Goal: Information Seeking & Learning: Learn about a topic

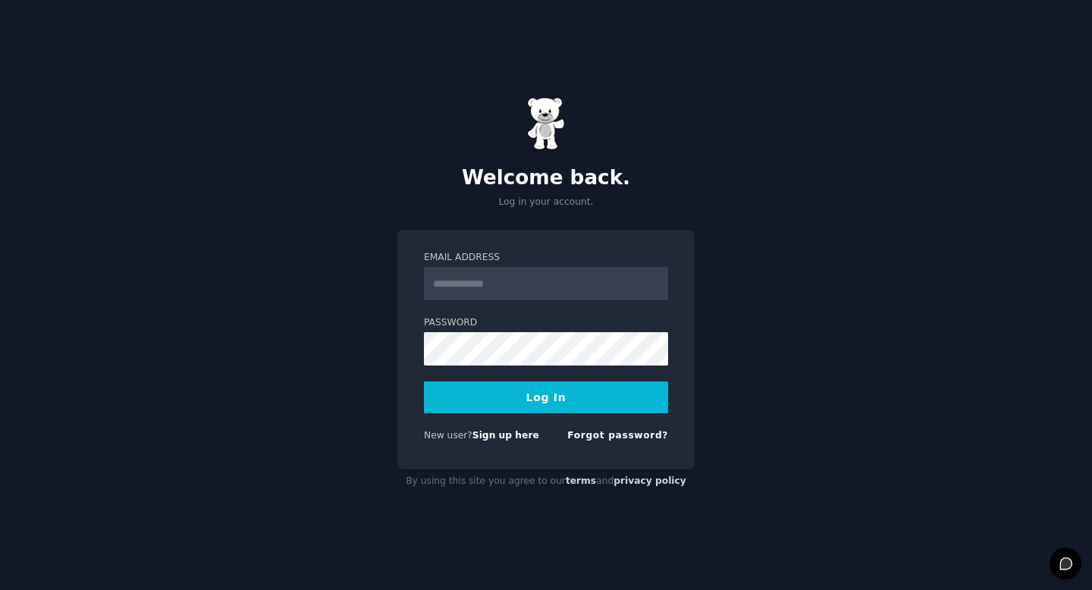
click at [577, 290] on input "Email Address" at bounding box center [546, 283] width 244 height 33
click at [452, 291] on input "Email Address" at bounding box center [546, 283] width 244 height 33
type input "**********"
click at [502, 388] on button "Log In" at bounding box center [546, 398] width 244 height 32
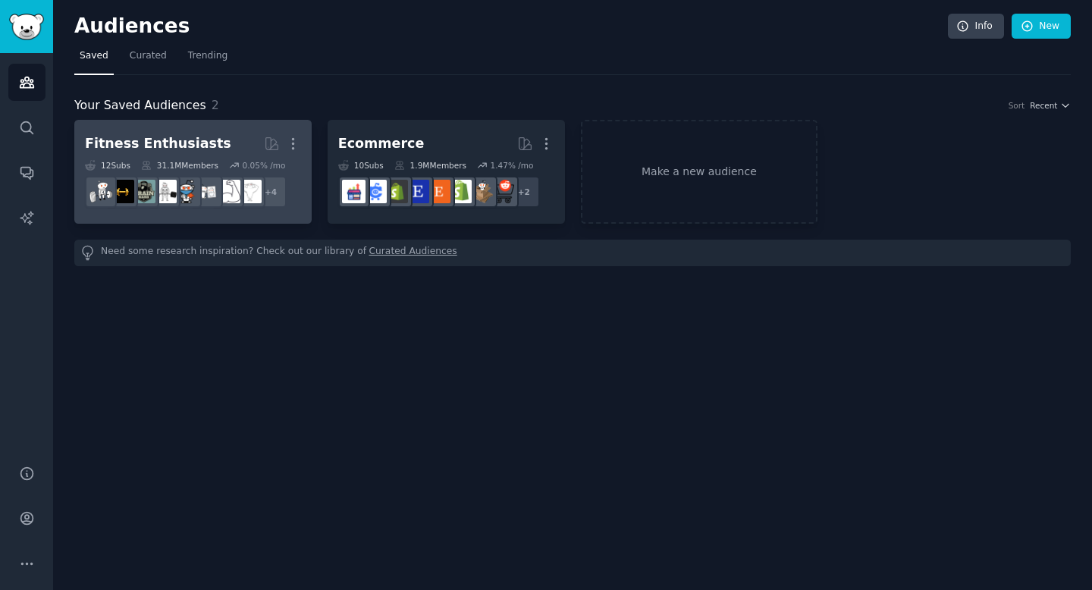
click at [165, 152] on div "Fitness Enthusiasts" at bounding box center [158, 143] width 146 height 19
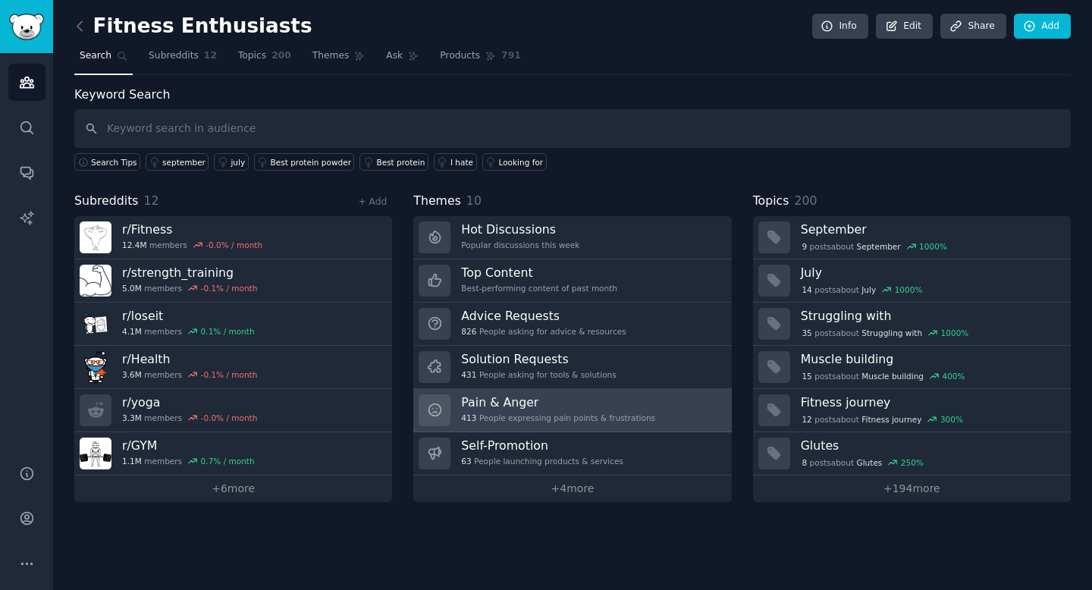
click at [498, 407] on h3 "Pain & Anger" at bounding box center [558, 402] width 194 height 16
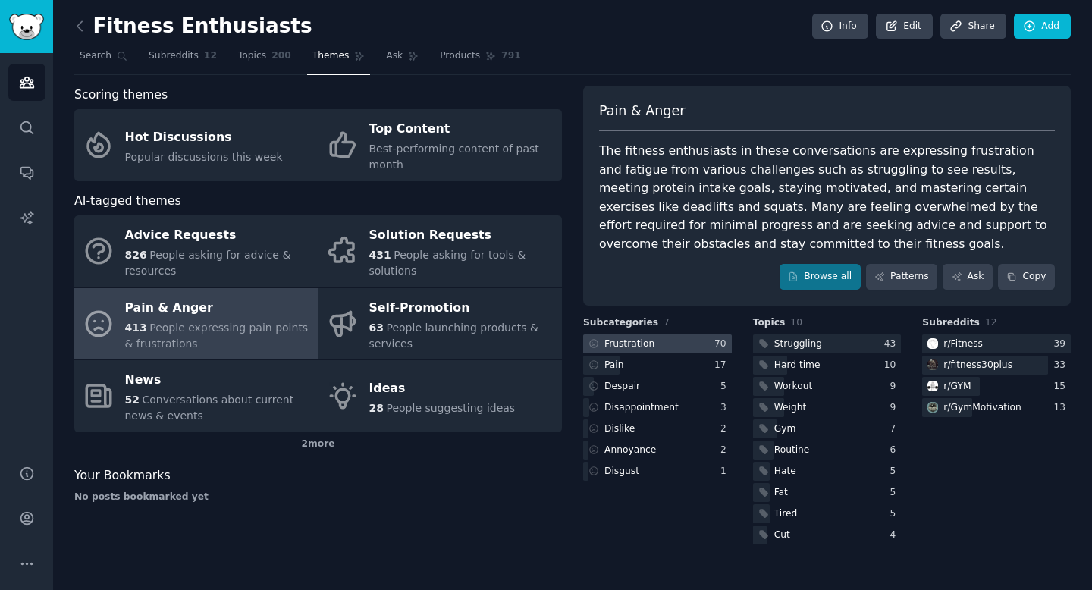
click at [628, 343] on div "Frustration" at bounding box center [630, 345] width 50 height 14
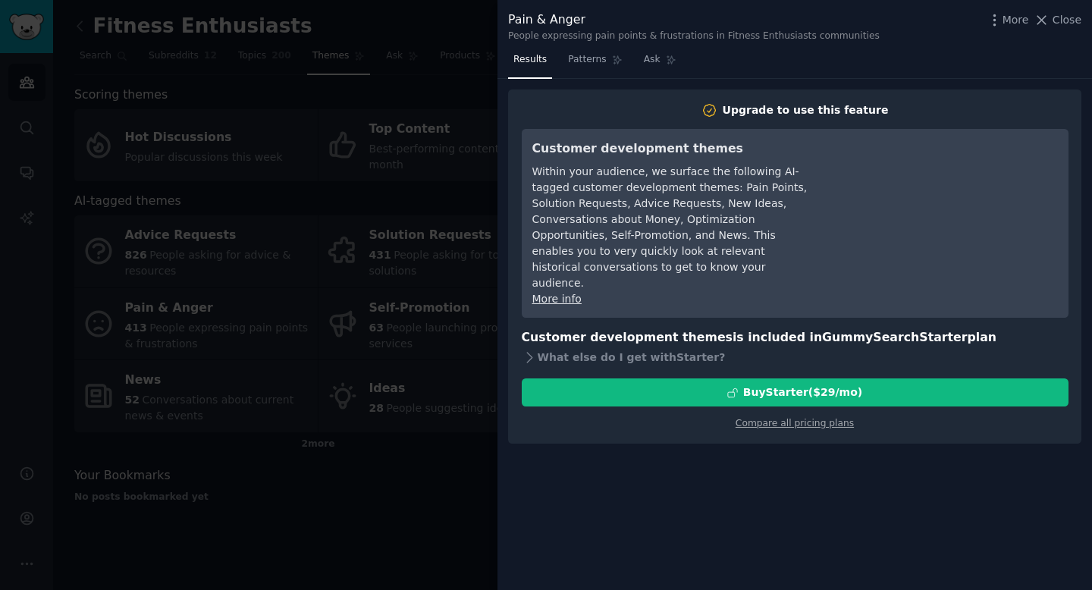
click at [400, 548] on div at bounding box center [546, 295] width 1092 height 590
